Goal: Task Accomplishment & Management: Manage account settings

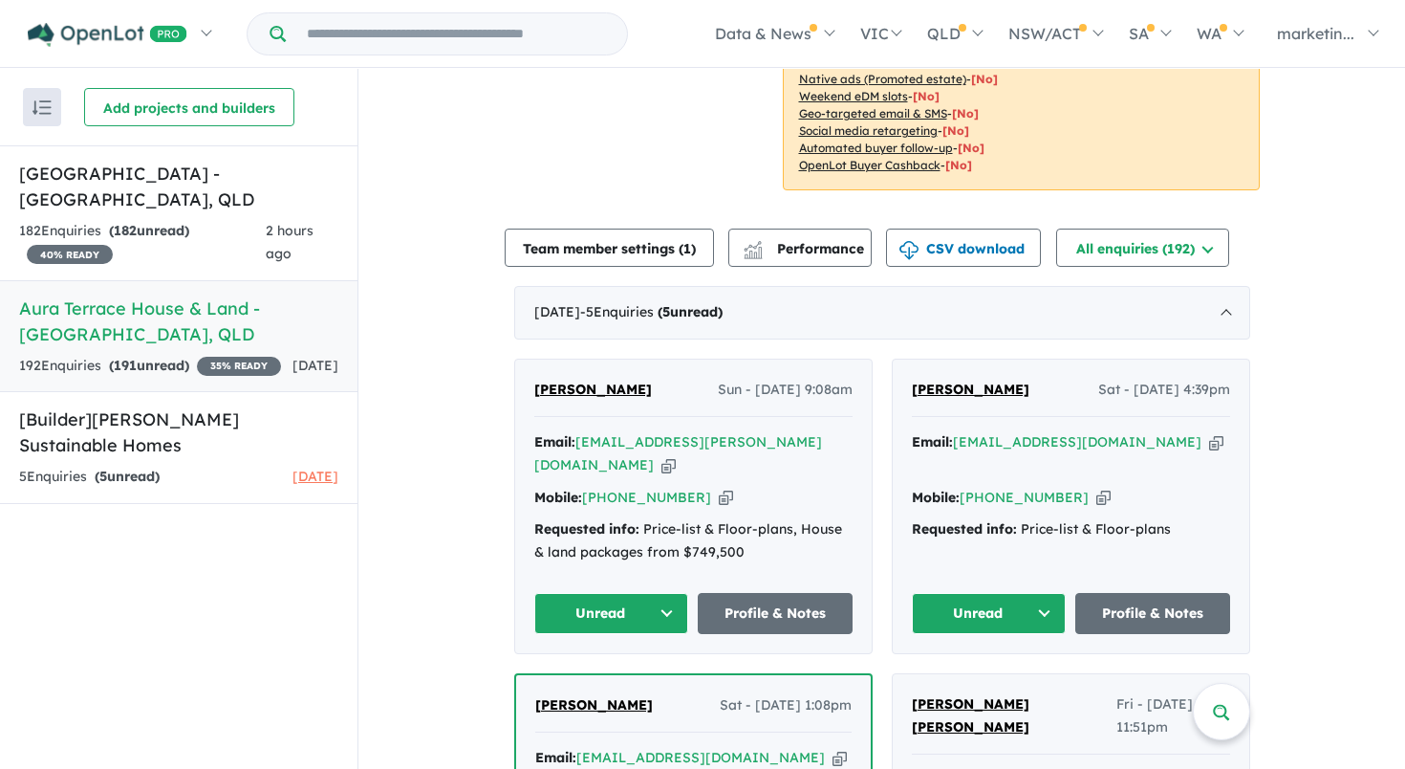
scroll to position [614, 0]
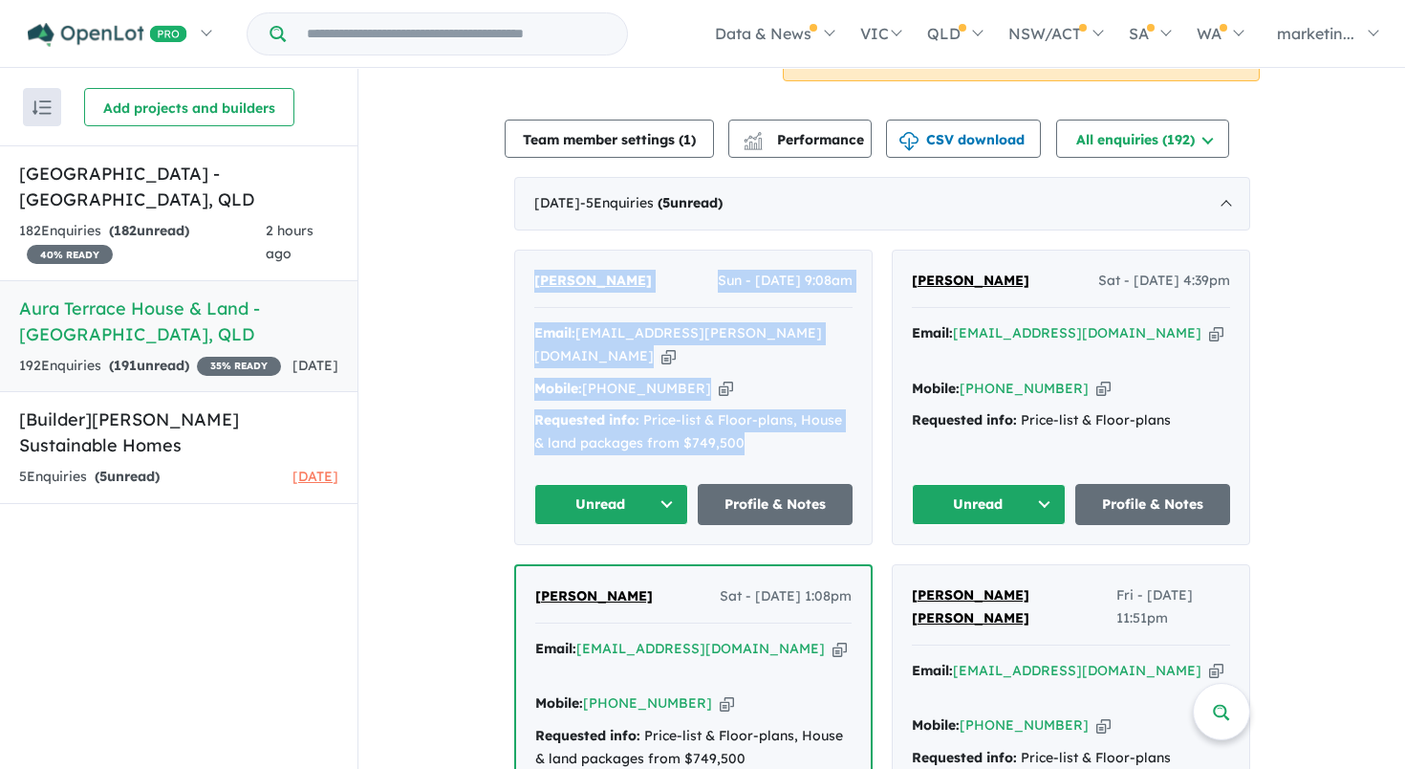
drag, startPoint x: 514, startPoint y: 250, endPoint x: 726, endPoint y: 398, distance: 258.3
click at [726, 398] on div "[PERSON_NAME] Sun - [DATE] 9:08am Email: [EMAIL_ADDRESS][PERSON_NAME][DOMAIN_NA…" at bounding box center [693, 396] width 357 height 293
copy div "[PERSON_NAME] Sun - [DATE] 9:08am Email: [EMAIL_ADDRESS][PERSON_NAME][DOMAIN_NA…"
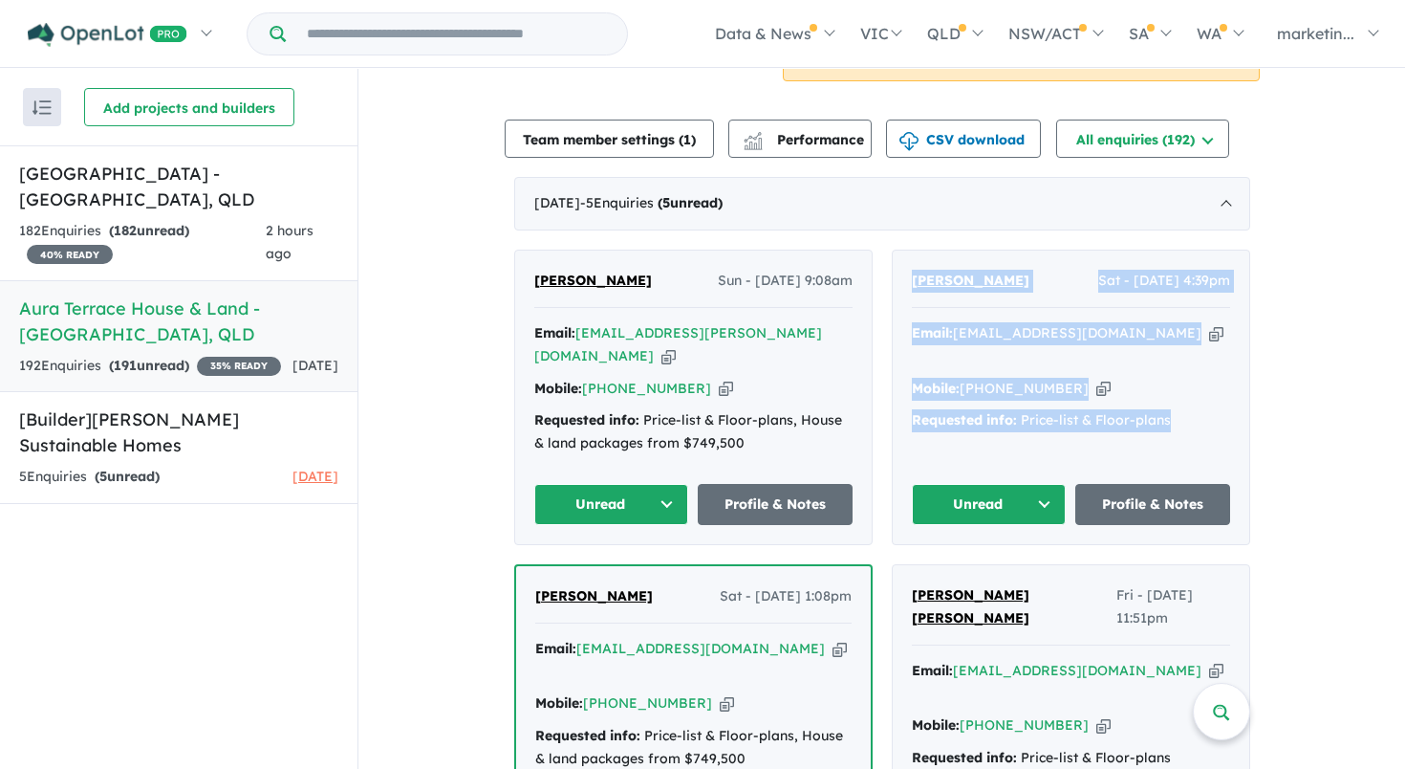
drag, startPoint x: 909, startPoint y: 244, endPoint x: 1179, endPoint y: 375, distance: 299.7
click at [1179, 375] on div "[PERSON_NAME] Sat - [DATE] 4:39pm Email: [EMAIL_ADDRESS][DOMAIN_NAME] Copied! M…" at bounding box center [1071, 396] width 357 height 293
copy div "[PERSON_NAME] Sat - [DATE] 4:39pm Email: [EMAIL_ADDRESS][DOMAIN_NAME] Copied! M…"
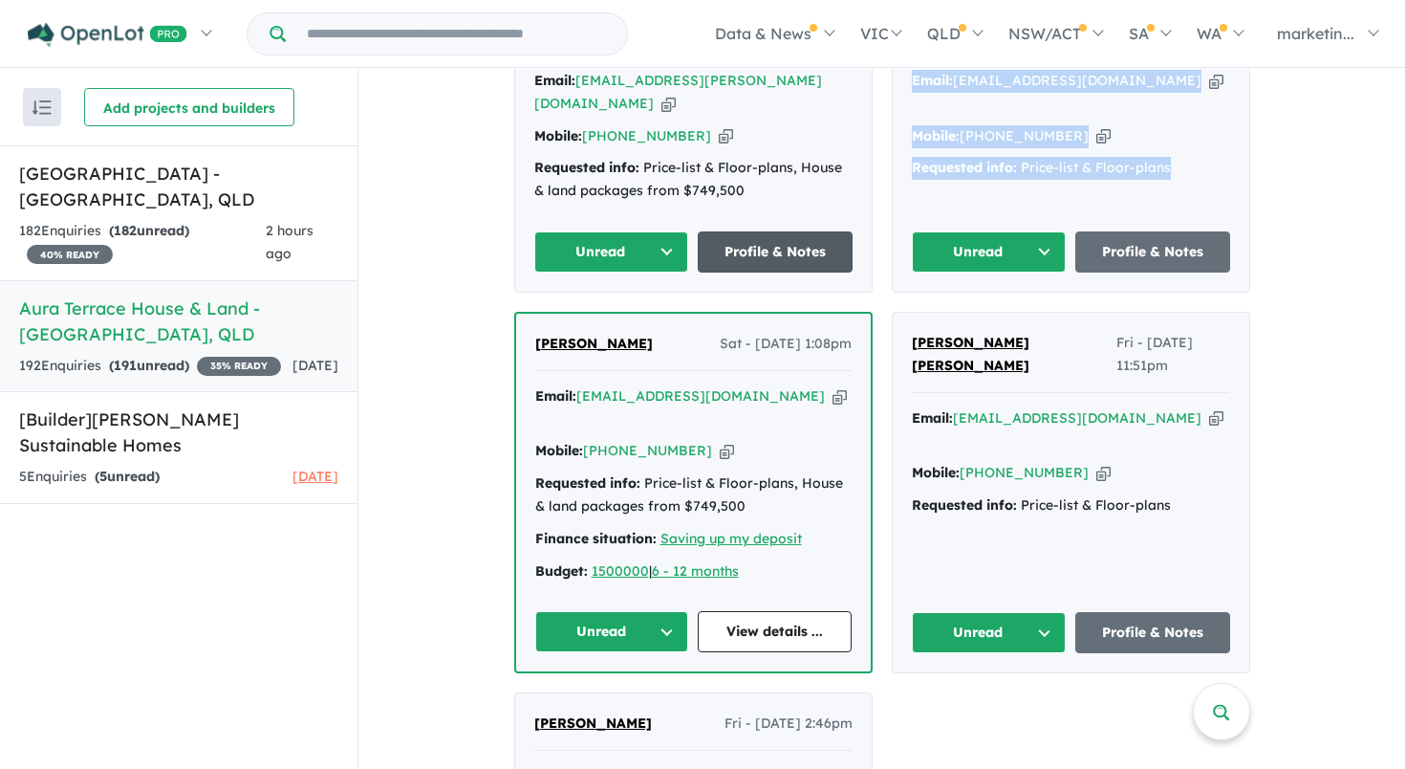
scroll to position [885, 0]
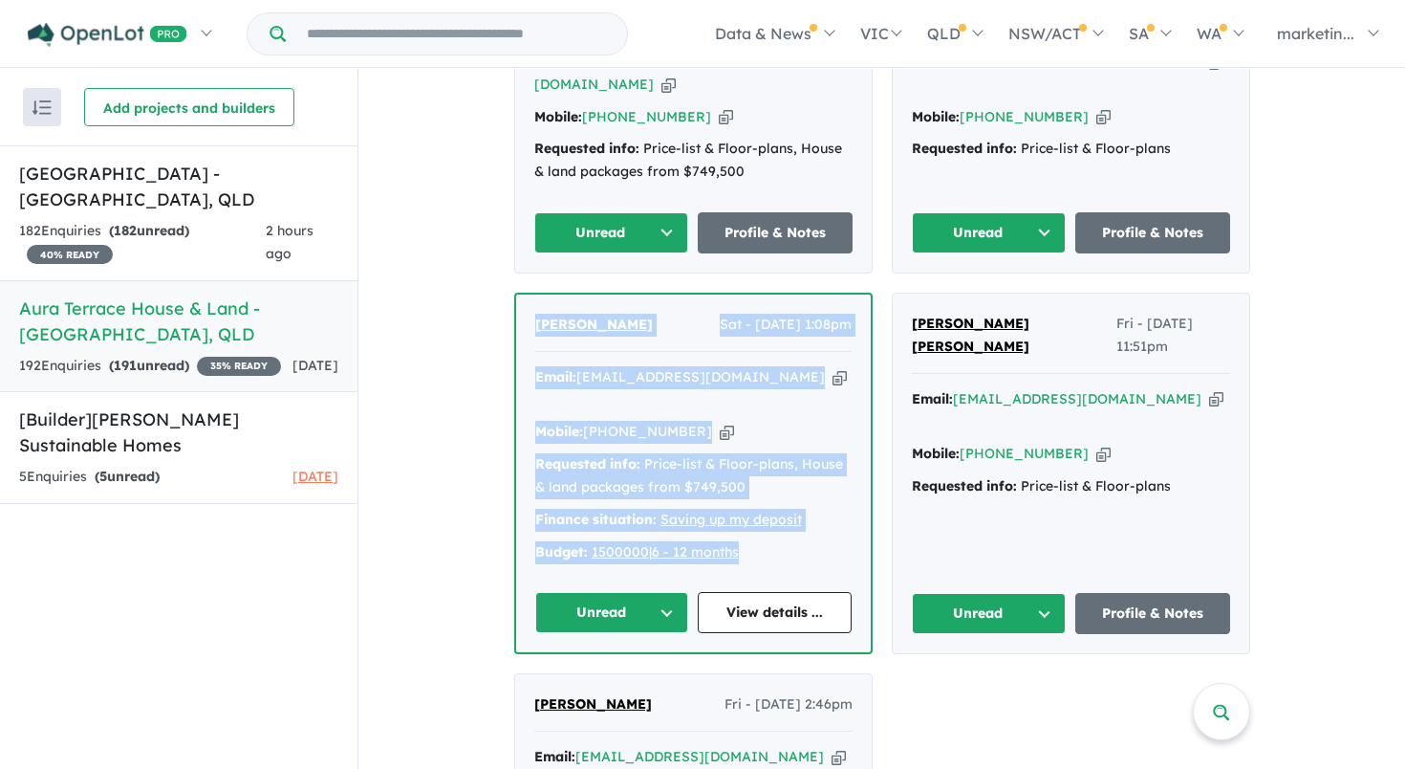
drag, startPoint x: 518, startPoint y: 263, endPoint x: 769, endPoint y: 478, distance: 330.8
click at [769, 478] on div "[PERSON_NAME] Sat - [DATE] 1:08pm Email: [EMAIL_ADDRESS][DOMAIN_NAME] Copied! M…" at bounding box center [693, 472] width 355 height 357
copy div "[PERSON_NAME] Sat - [DATE] 1:08pm Email: [EMAIL_ADDRESS][DOMAIN_NAME] Copied! M…"
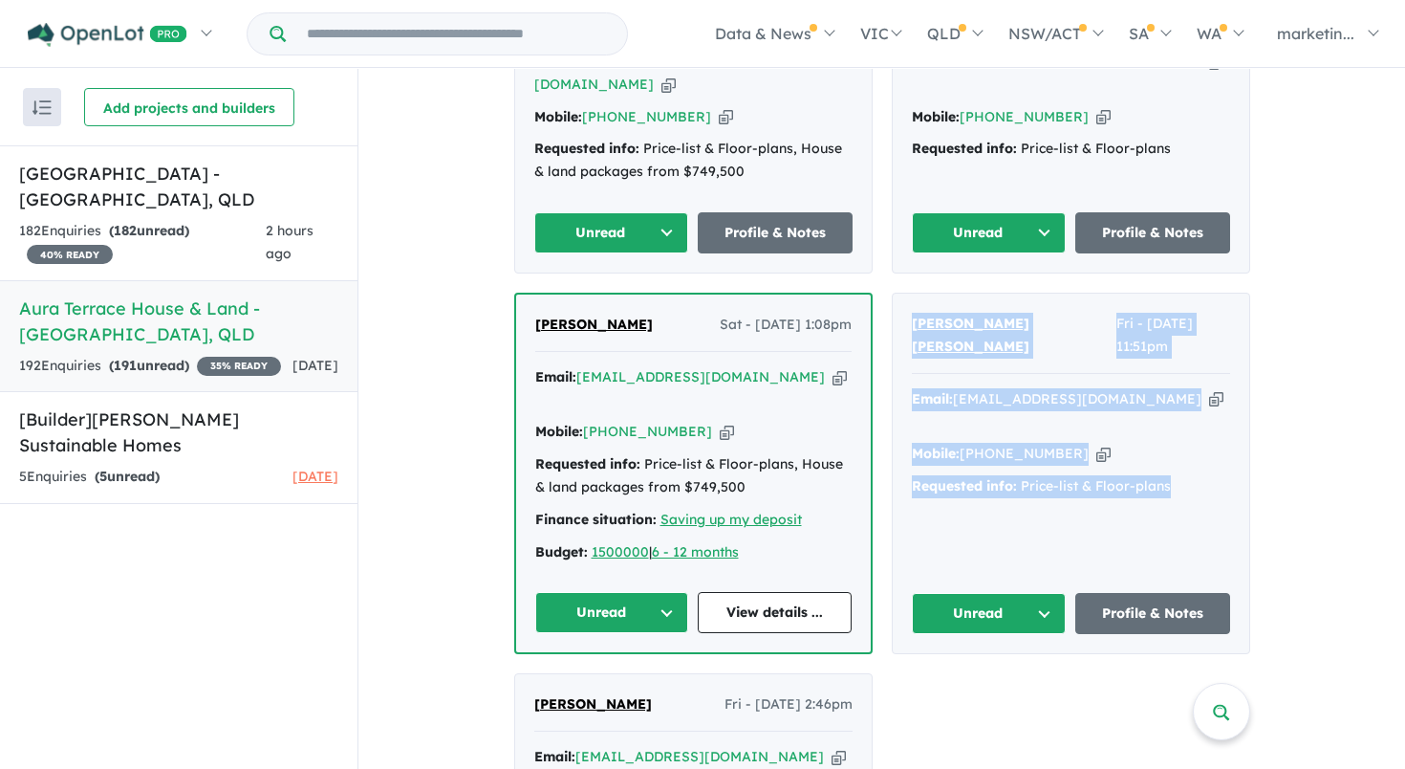
drag, startPoint x: 893, startPoint y: 269, endPoint x: 1159, endPoint y: 432, distance: 312.0
click at [1159, 432] on div "[PERSON_NAME] [PERSON_NAME] Fri - [DATE] 11:51pm Email: [EMAIL_ADDRESS][DOMAIN_…" at bounding box center [1071, 472] width 357 height 359
copy div "[PERSON_NAME] [PERSON_NAME] Fri - [DATE] 11:51pm Email: [EMAIL_ADDRESS][DOMAIN_…"
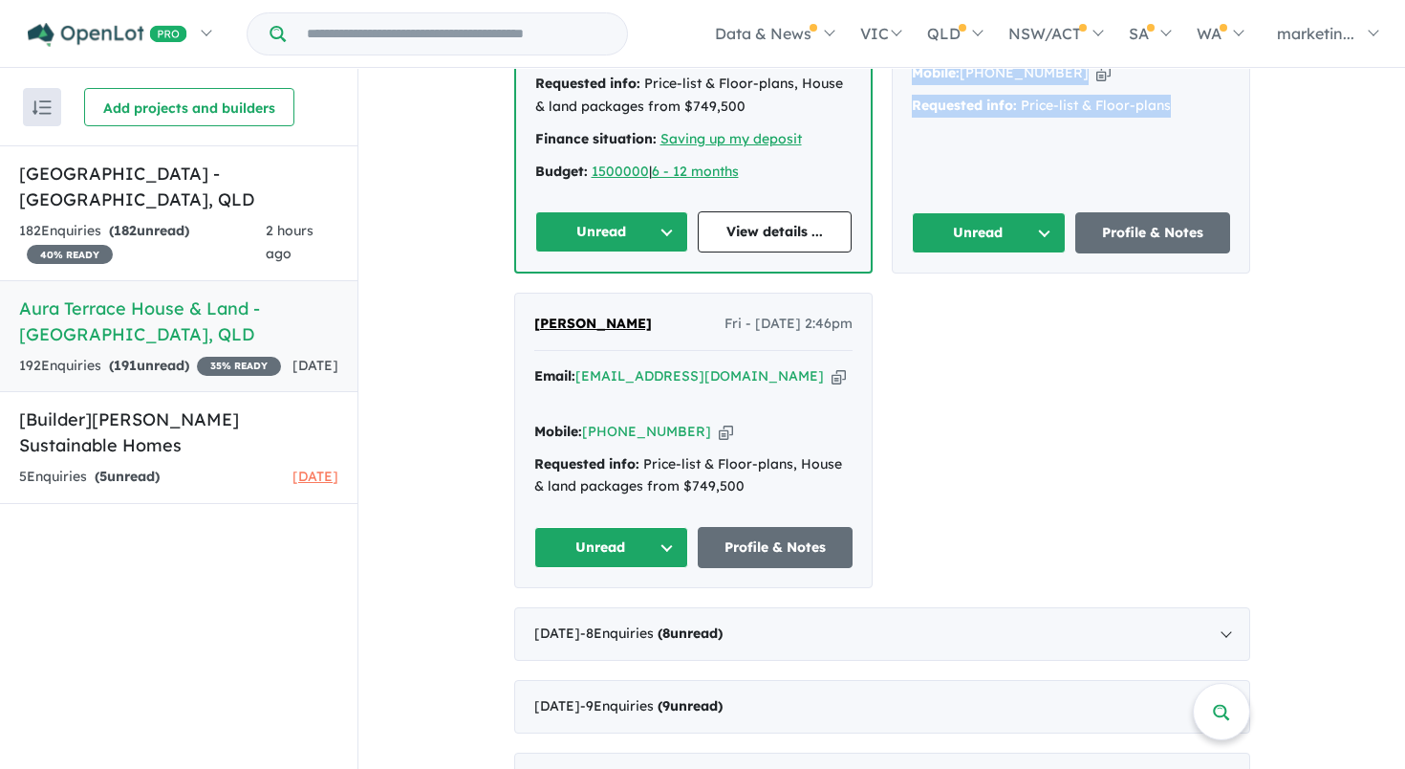
scroll to position [1327, 0]
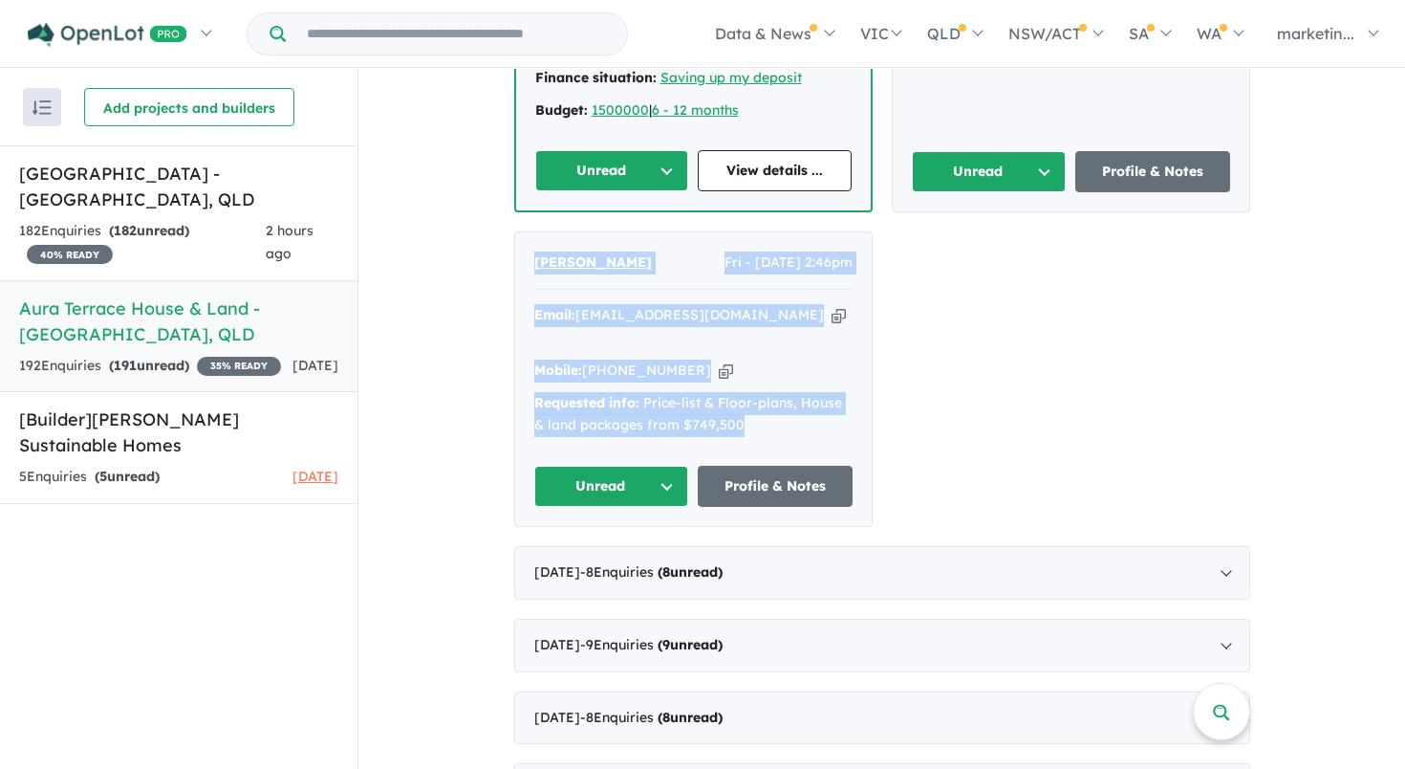
drag, startPoint x: 519, startPoint y: 183, endPoint x: 783, endPoint y: 347, distance: 310.9
click at [783, 347] on div "[PERSON_NAME] Fri - [DATE] 2:46pm Email: [EMAIL_ADDRESS][DOMAIN_NAME] Copied! M…" at bounding box center [693, 378] width 357 height 293
copy div "[PERSON_NAME] Fri - [DATE] 2:46pm Email: [EMAIL_ADDRESS][DOMAIN_NAME] Copied! M…"
click at [180, 213] on link "[GEOGRAPHIC_DATA] - [GEOGRAPHIC_DATA] , [GEOGRAPHIC_DATA] 182 Enquir ies ( 182 …" at bounding box center [178, 213] width 357 height 136
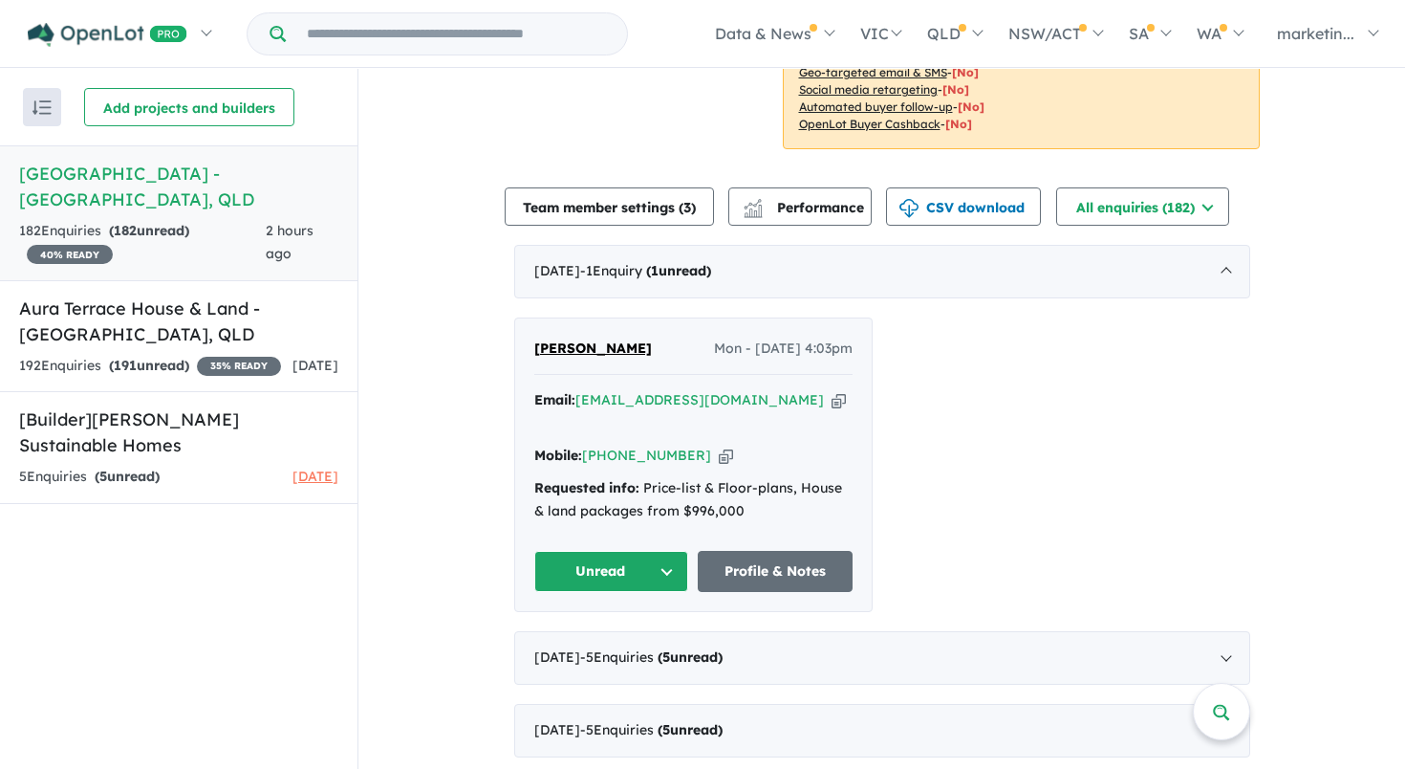
scroll to position [569, 0]
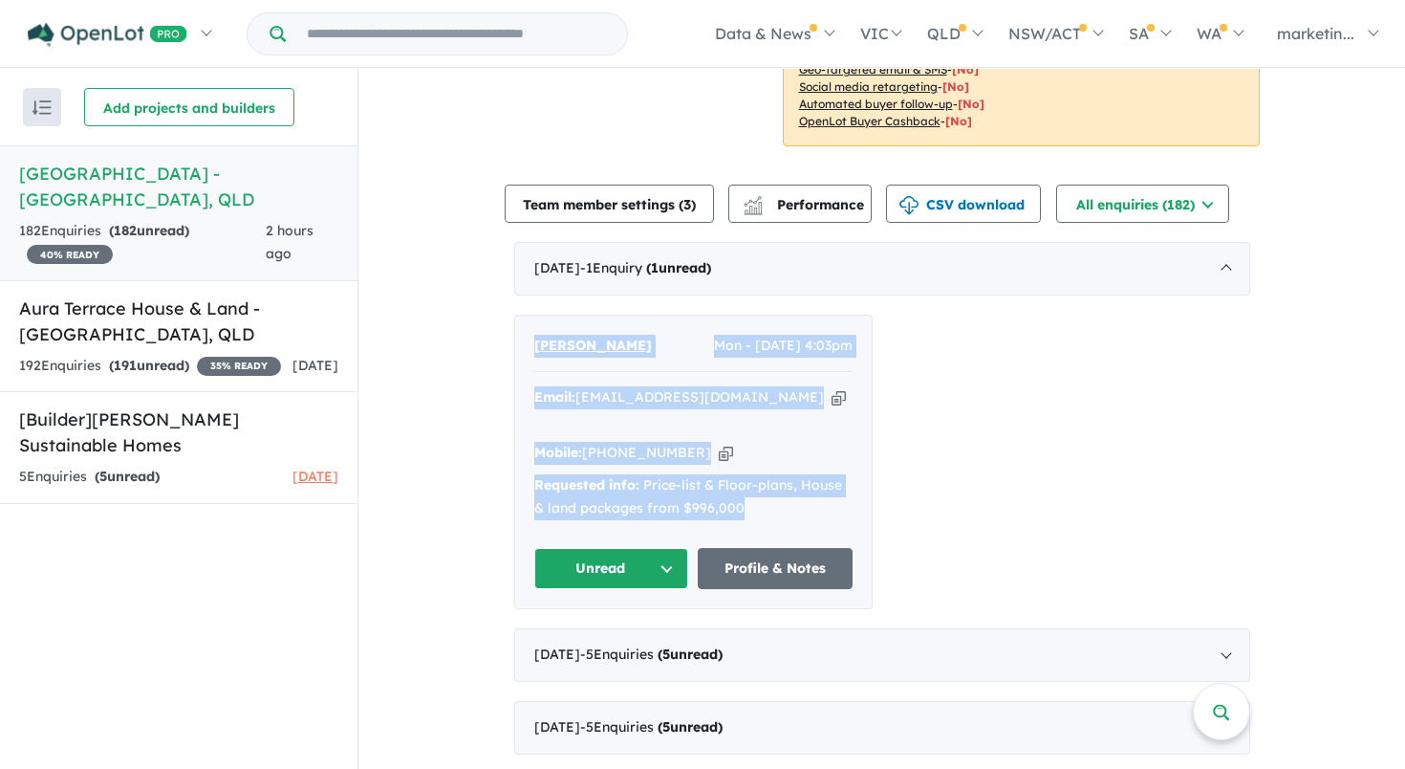
drag, startPoint x: 523, startPoint y: 313, endPoint x: 734, endPoint y: 467, distance: 261.9
click at [734, 468] on div "[PERSON_NAME] - [DATE] 4:03pm Email: [EMAIL_ADDRESS][DOMAIN_NAME] Copied! Mobil…" at bounding box center [693, 461] width 357 height 293
copy div "[PERSON_NAME] - [DATE] 4:03pm Email: [EMAIL_ADDRESS][DOMAIN_NAME] Copied! Mobil…"
